Goal: Task Accomplishment & Management: Manage account settings

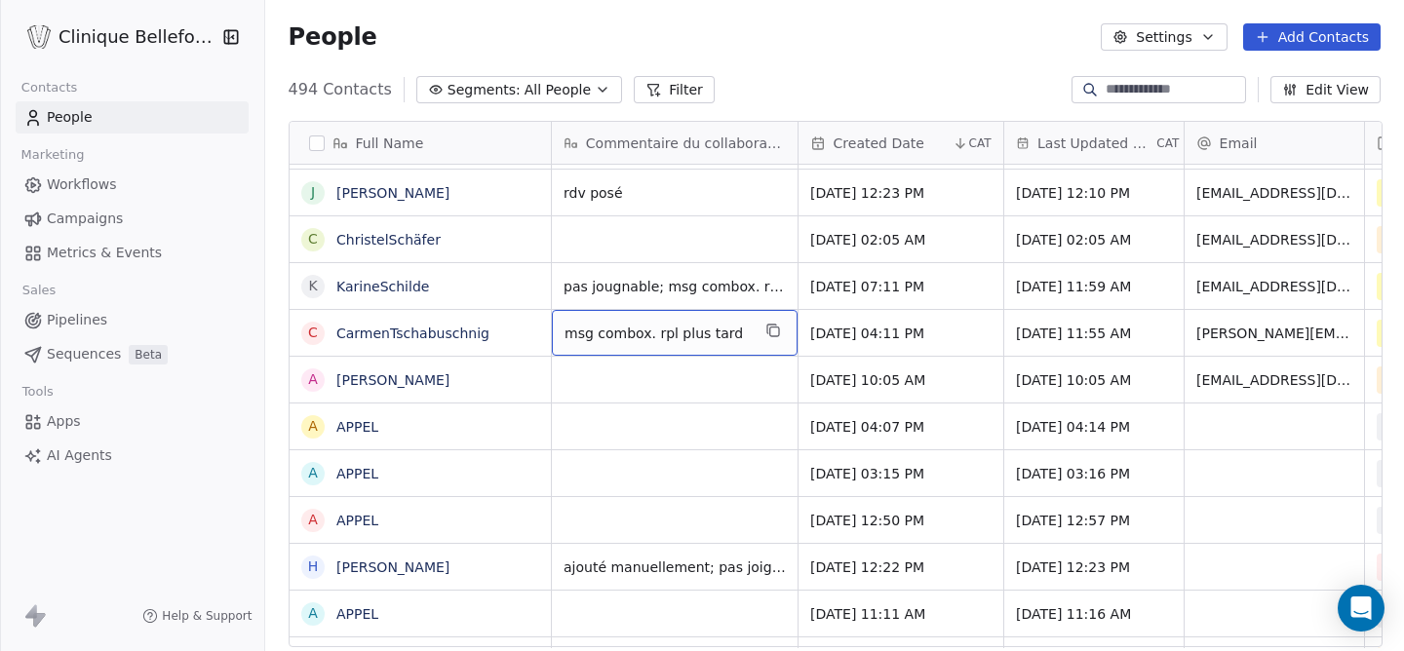
click at [717, 337] on span "msg combox. rpl plus tard" at bounding box center [656, 333] width 185 height 19
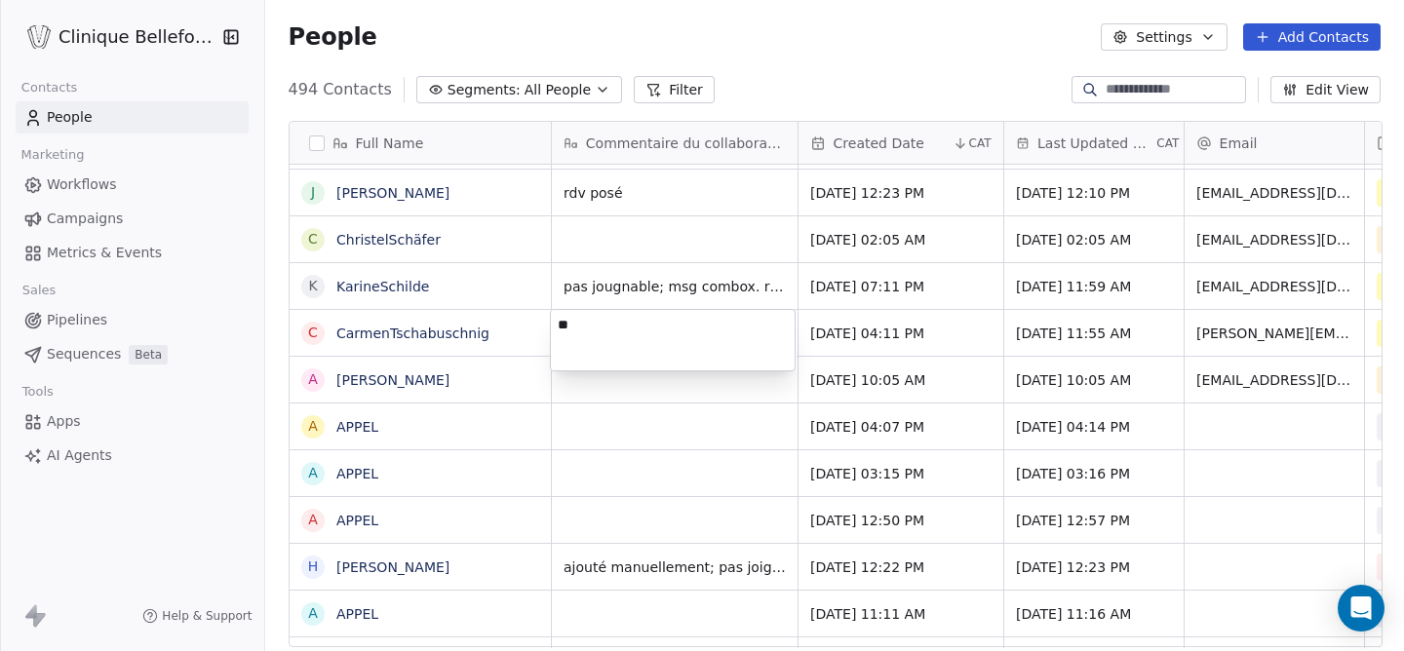
type textarea "*"
type textarea "********"
click at [933, 331] on html "Clinique Bellefontaine Contacts People Marketing Workflows Campaigns Metrics & …" at bounding box center [702, 325] width 1404 height 651
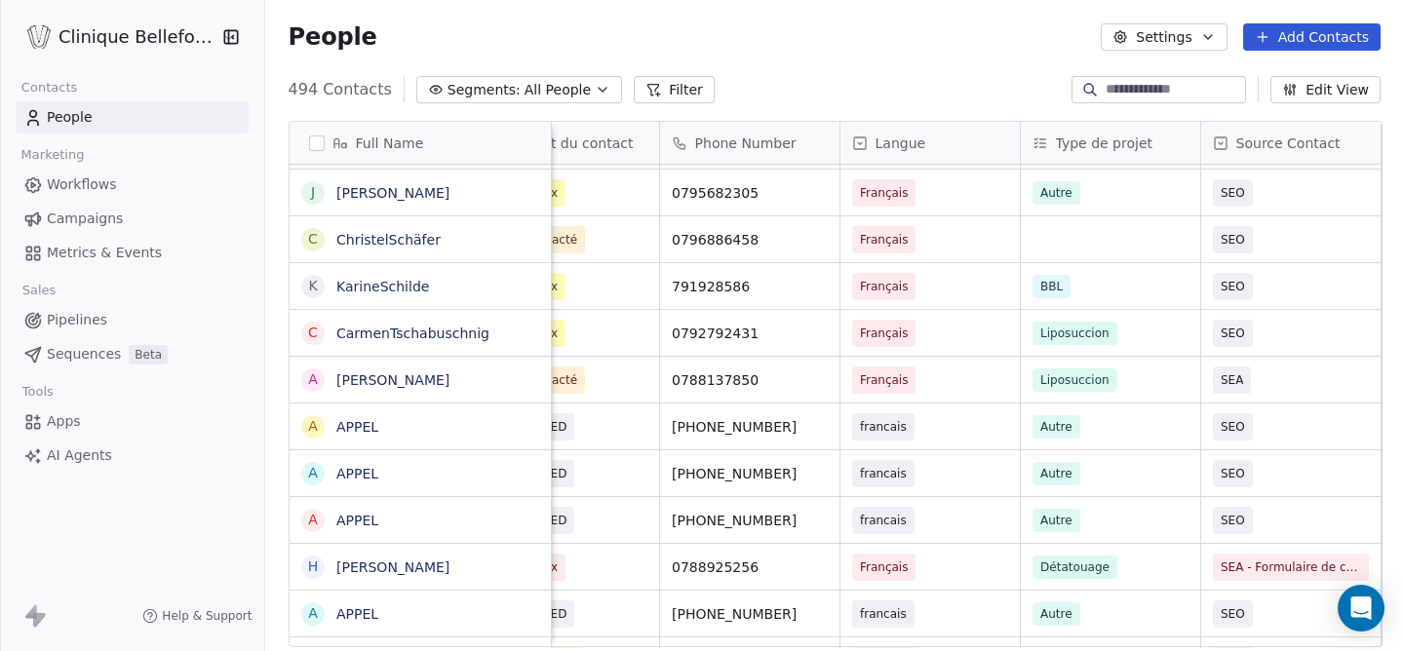
scroll to position [0, 1070]
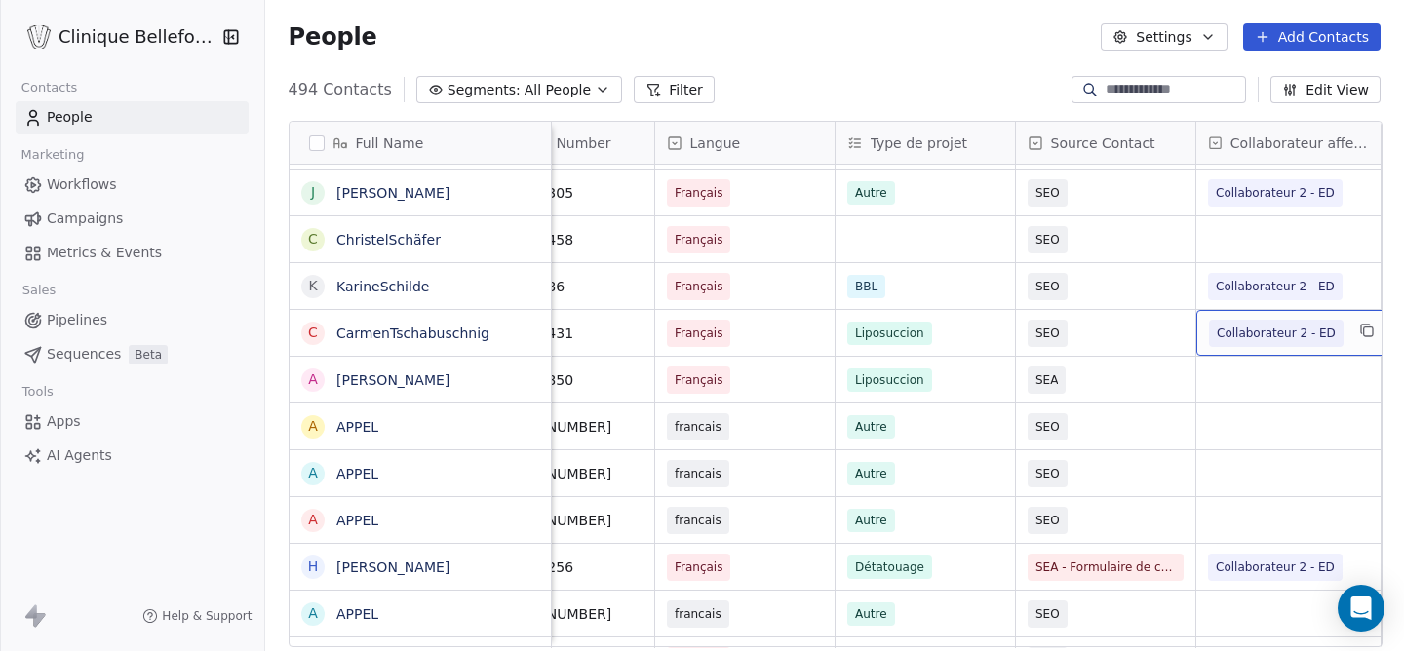
click at [1304, 336] on span "Collaborateur 2 - ED" at bounding box center [1276, 333] width 119 height 19
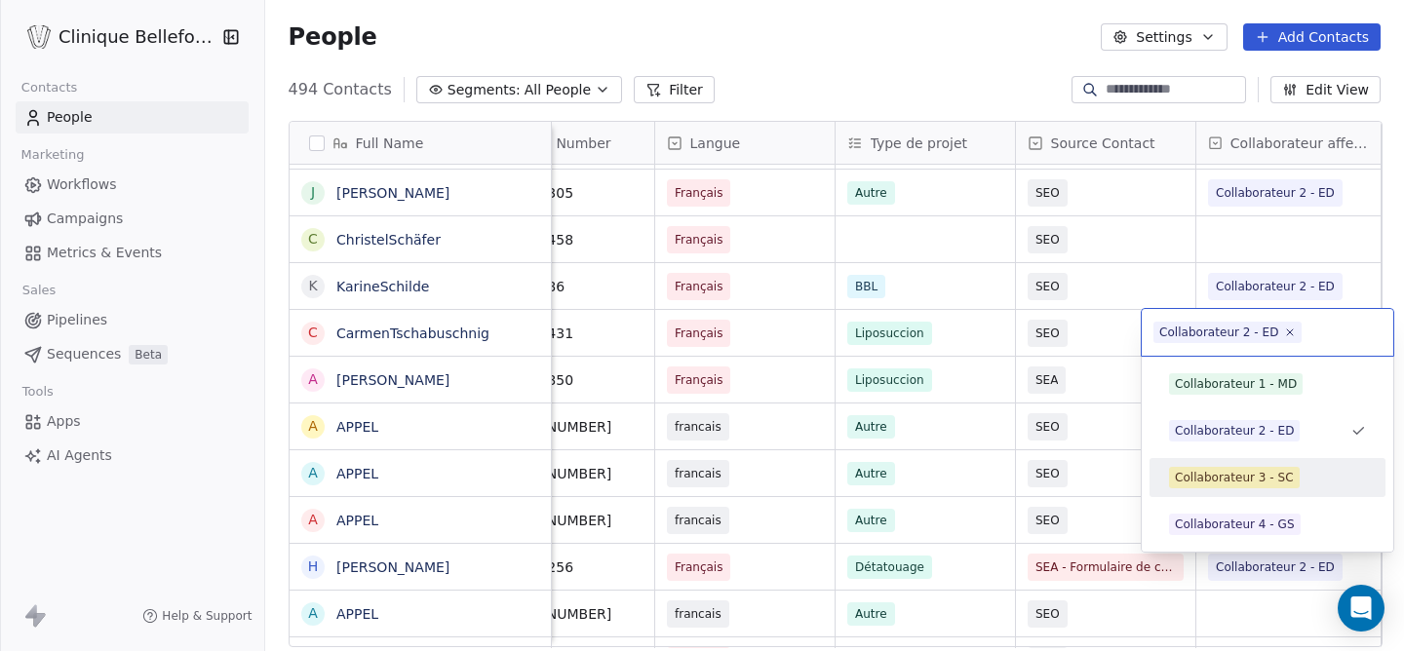
click at [1203, 480] on div "Collaborateur 3 - SC" at bounding box center [1234, 478] width 119 height 18
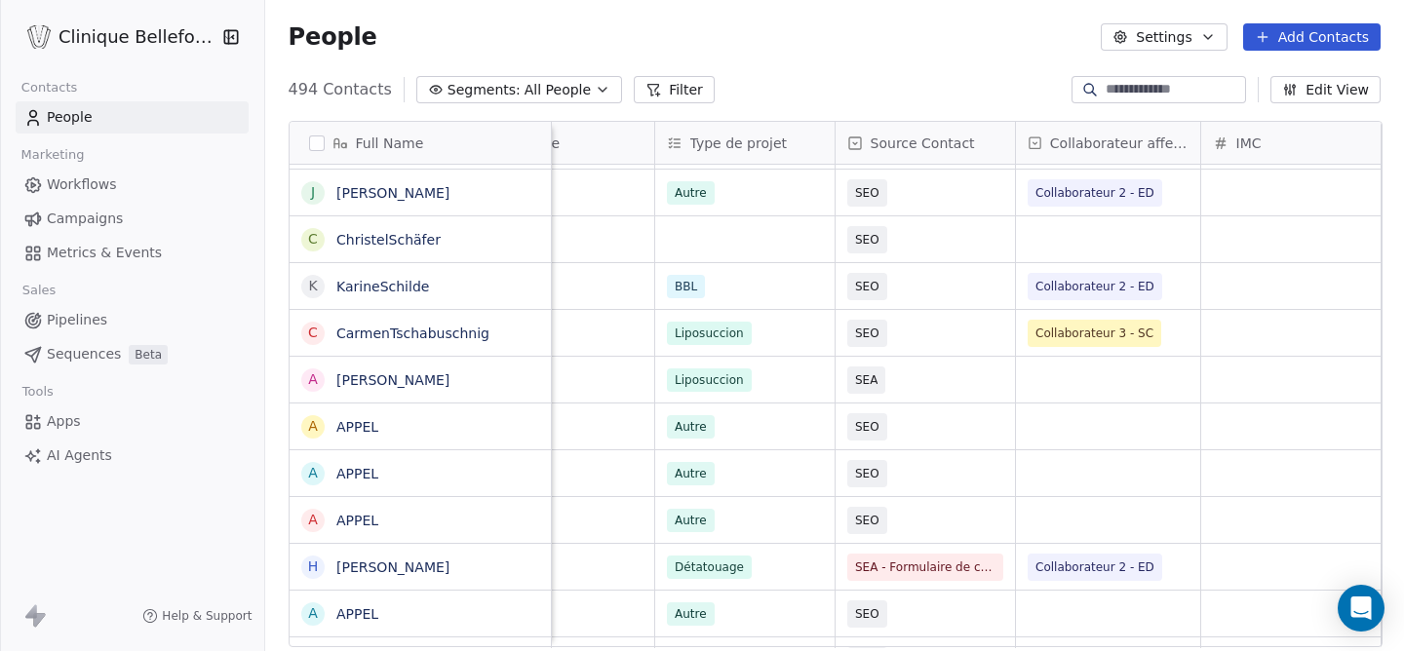
scroll to position [0, 1431]
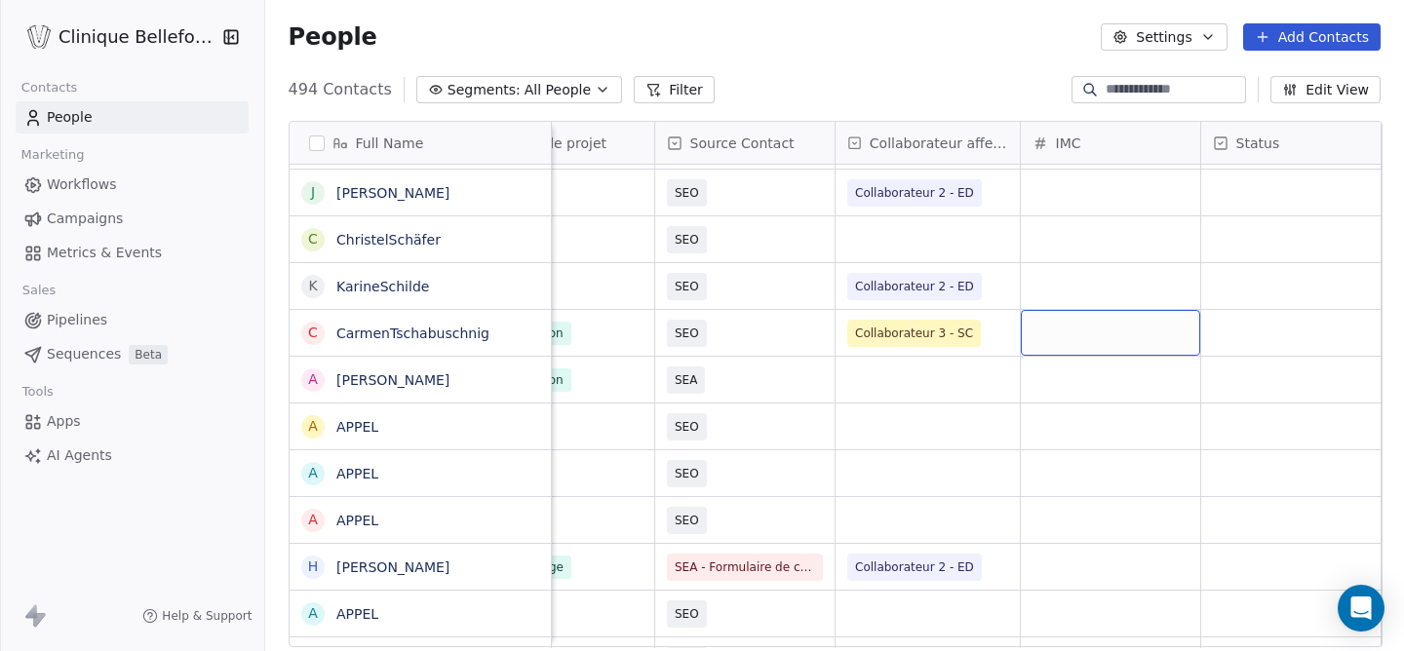
click at [1167, 338] on div "grid" at bounding box center [1110, 333] width 179 height 46
type input "**"
click at [1333, 328] on html "Clinique Bellefontaine Contacts People Marketing Workflows Campaigns Metrics & …" at bounding box center [702, 325] width 1404 height 651
click at [1256, 347] on div "grid" at bounding box center [1290, 333] width 179 height 46
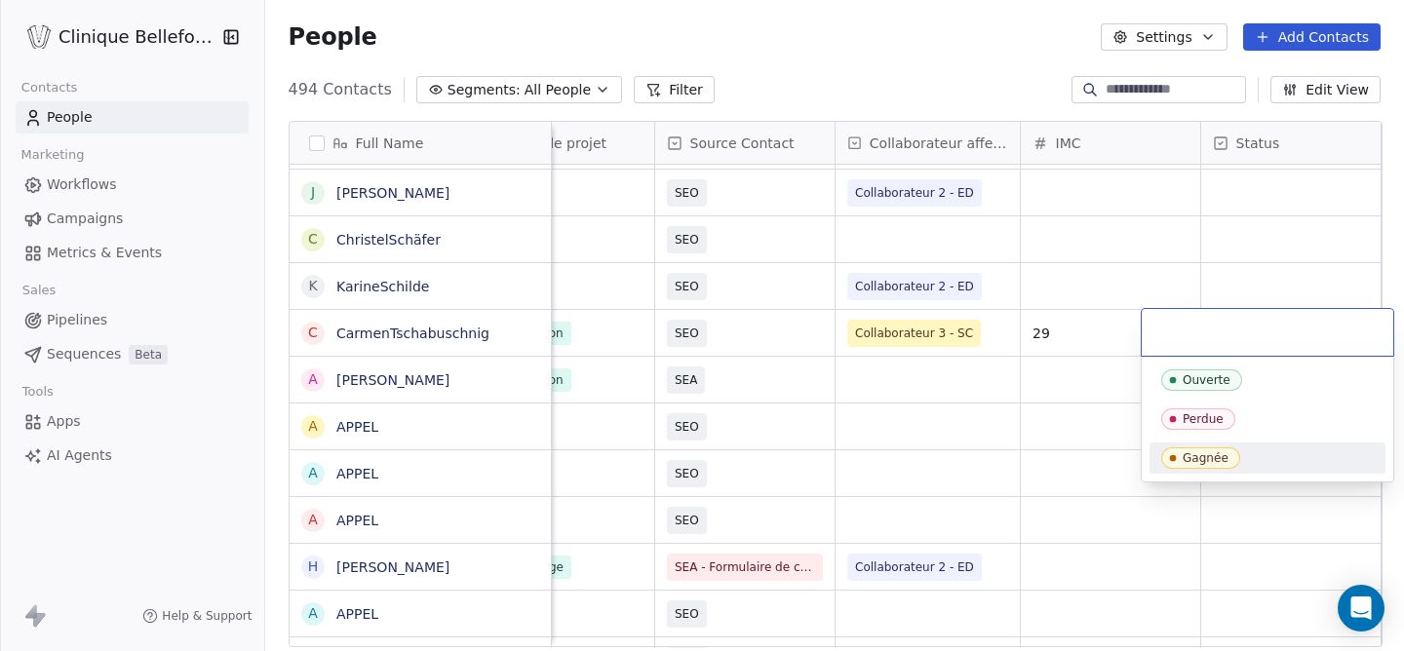
click at [1208, 461] on div "Gagnée" at bounding box center [1206, 458] width 46 height 14
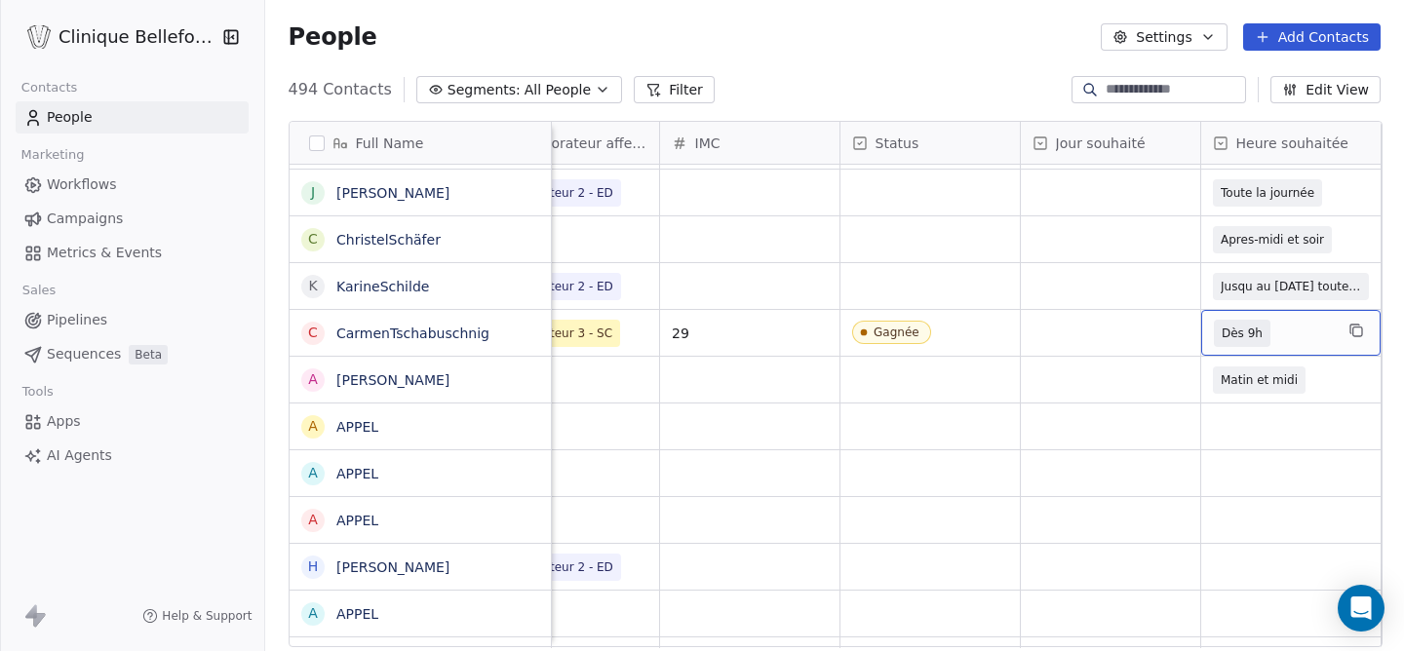
scroll to position [0, 2351]
